Goal: Task Accomplishment & Management: Use online tool/utility

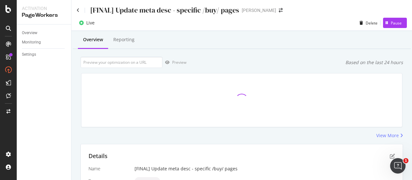
scroll to position [165, 0]
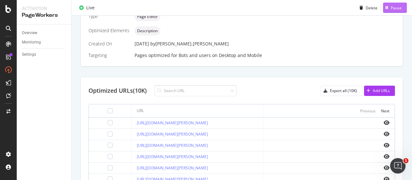
click at [392, 9] on div "Pause" at bounding box center [396, 7] width 11 height 5
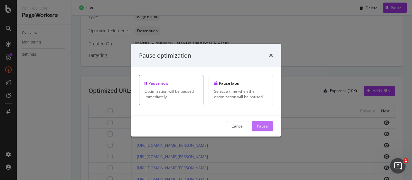
click at [259, 124] on div "Pause" at bounding box center [262, 125] width 11 height 5
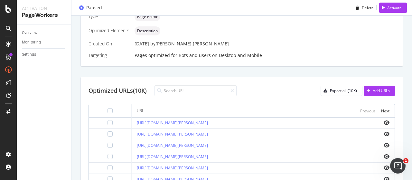
click at [279, 52] on div "Name [FINAL] Update meta desc - specific /buy/ pages Type Page Editor Optimized…" at bounding box center [242, 30] width 307 height 58
click at [280, 46] on div "04 Nov. 2024 by lou.aldrin" at bounding box center [265, 44] width 261 height 6
